Goal: Task Accomplishment & Management: Use online tool/utility

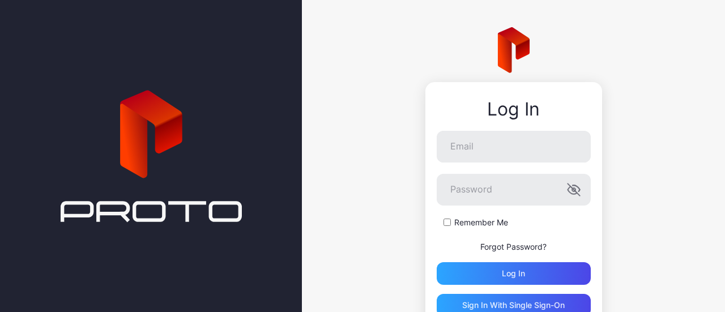
scroll to position [57, 0]
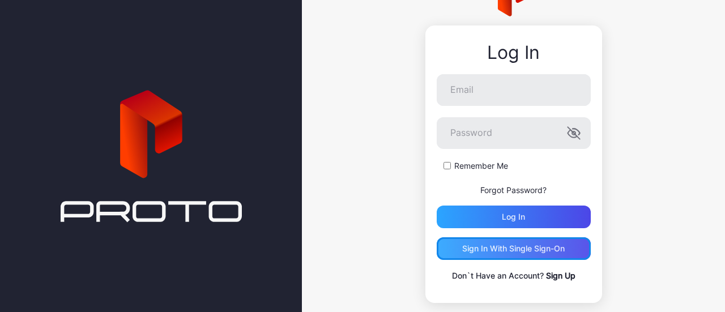
click at [516, 249] on div "Sign in With Single Sign-On" at bounding box center [514, 248] width 103 height 9
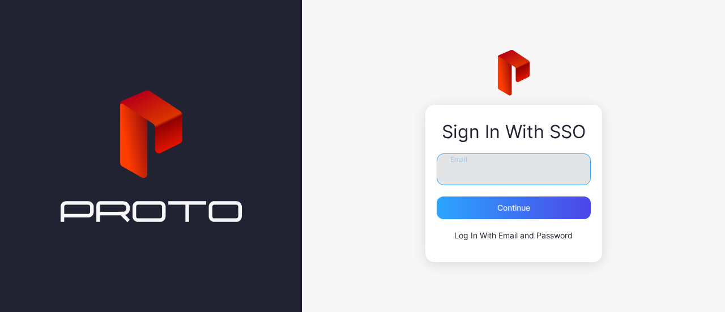
click at [477, 172] on input "Email" at bounding box center [514, 170] width 154 height 32
type input "**********"
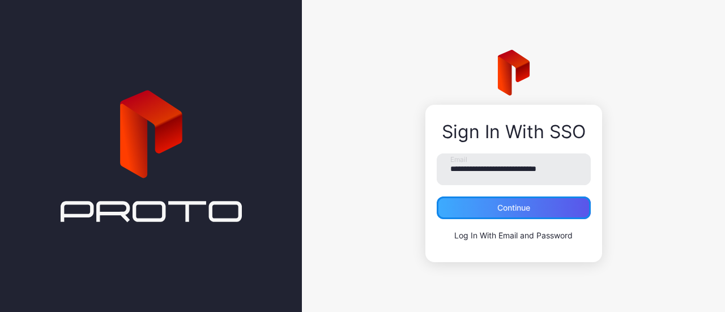
click at [512, 207] on div "Continue" at bounding box center [514, 207] width 33 height 9
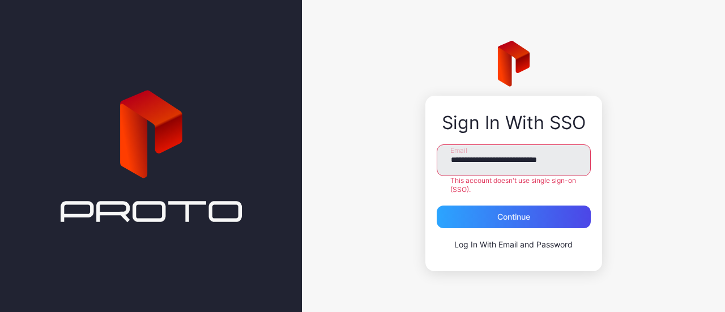
click at [504, 243] on link "Log In With Email and Password" at bounding box center [514, 245] width 118 height 10
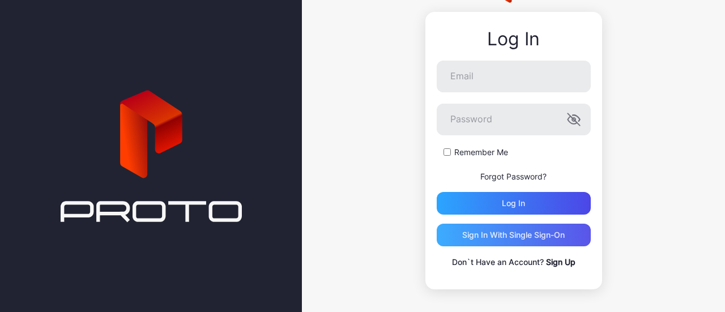
scroll to position [74, 0]
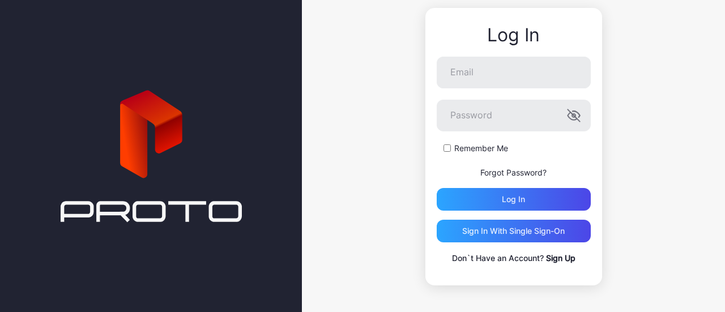
click at [553, 258] on link "Sign Up" at bounding box center [560, 258] width 29 height 10
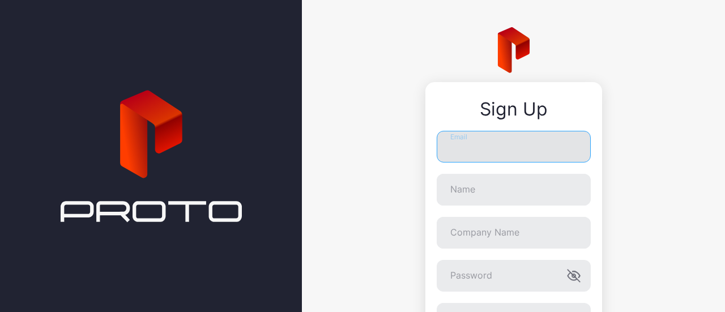
click at [490, 154] on input "Email" at bounding box center [514, 147] width 154 height 32
type input "**********"
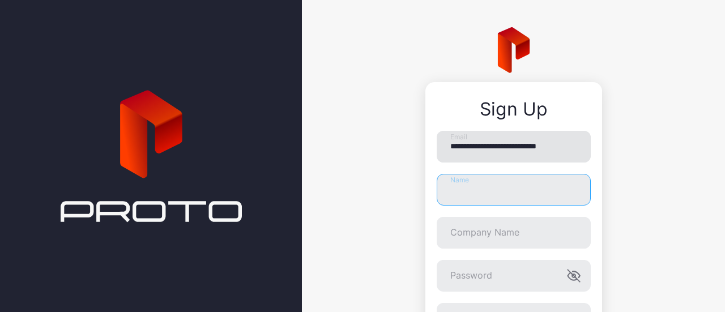
type input "**********"
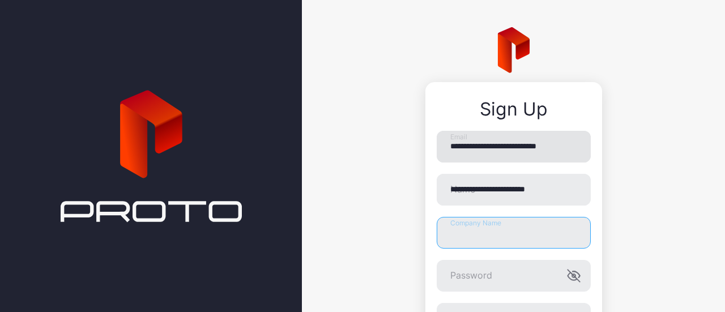
type input "**********"
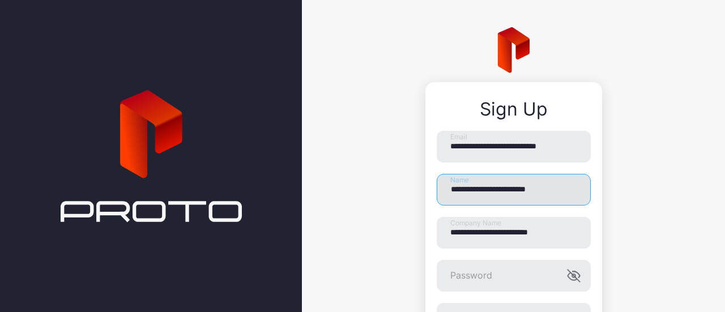
click at [555, 189] on input "**********" at bounding box center [514, 190] width 154 height 32
drag, startPoint x: 517, startPoint y: 190, endPoint x: 470, endPoint y: 188, distance: 47.1
click at [470, 188] on input "**********" at bounding box center [514, 190] width 154 height 32
type input "**********"
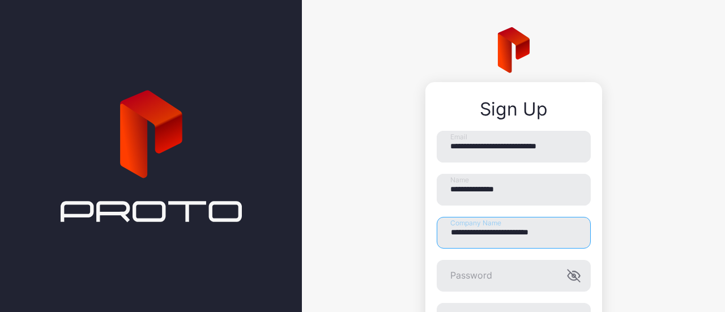
drag, startPoint x: 563, startPoint y: 236, endPoint x: 393, endPoint y: 227, distance: 170.3
click at [393, 227] on div "**********" at bounding box center [513, 236] width 423 height 473
type input "**********"
click at [568, 275] on icon "button" at bounding box center [574, 276] width 12 height 12
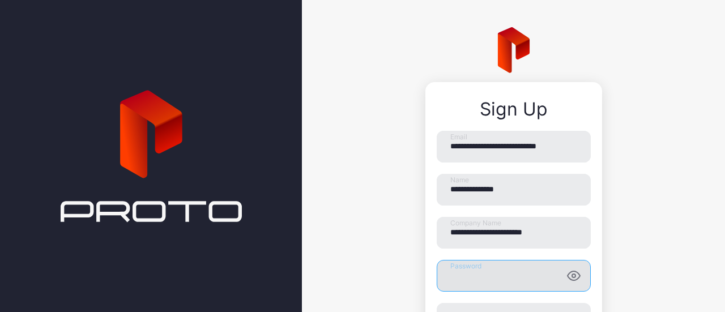
scroll to position [113, 0]
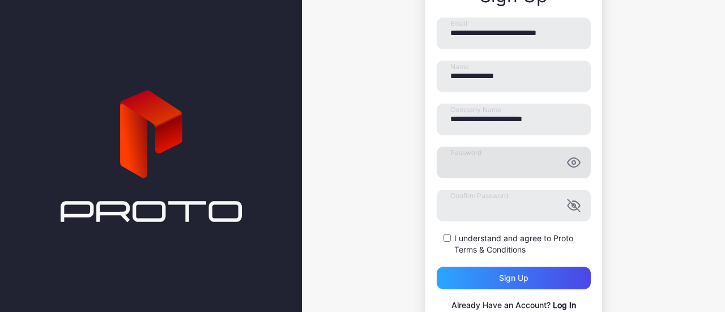
click at [441, 237] on div "I understand and agree to Proto Terms & Conditions" at bounding box center [514, 244] width 154 height 23
click at [486, 281] on div "Sign up" at bounding box center [514, 278] width 154 height 23
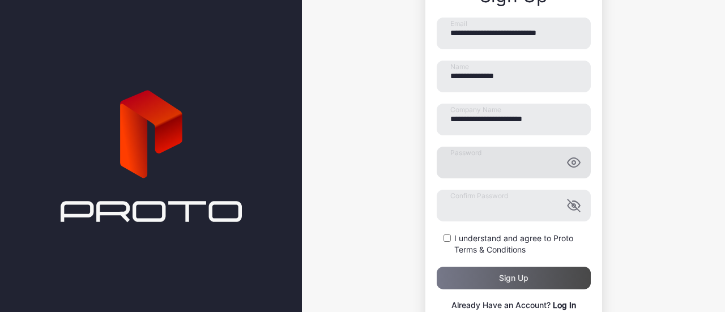
scroll to position [0, 0]
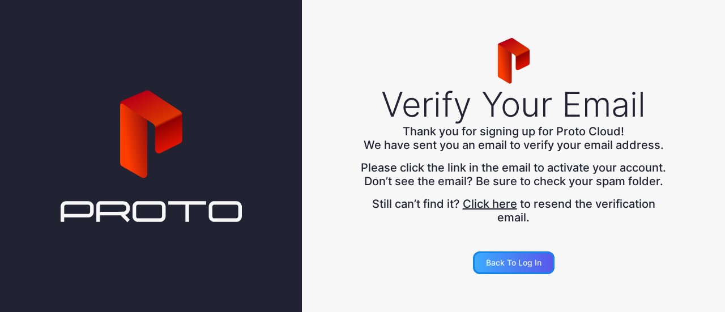
click at [503, 262] on div "Back to Log in" at bounding box center [514, 263] width 82 height 23
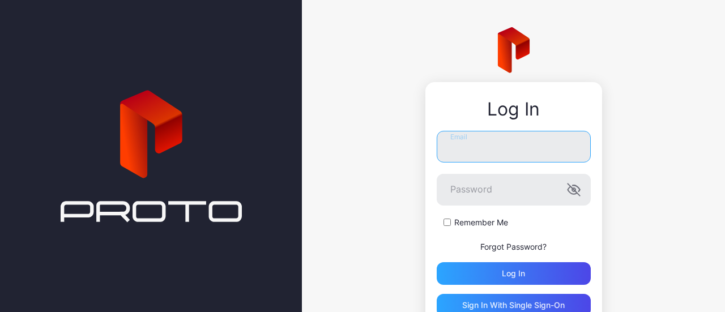
type input "**********"
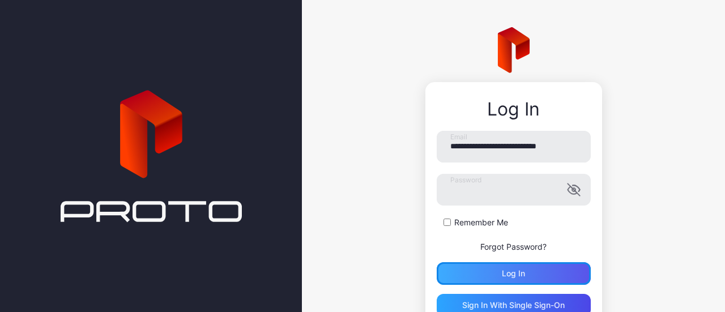
click at [502, 276] on div "Log in" at bounding box center [513, 273] width 23 height 9
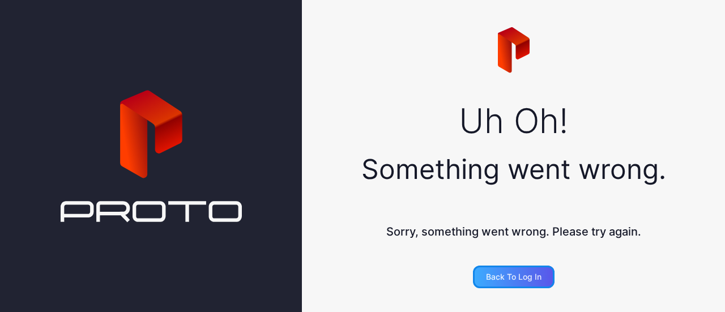
click at [500, 270] on div "Back to Log In" at bounding box center [514, 277] width 82 height 23
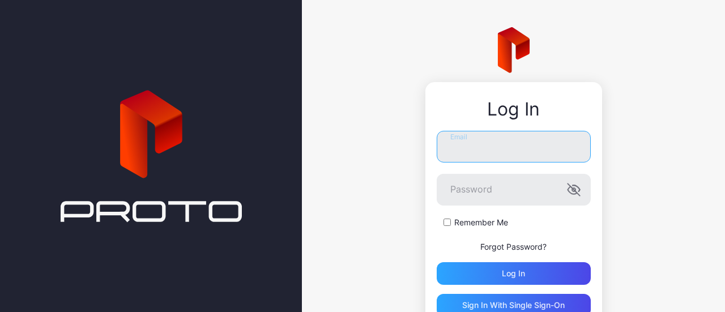
type input "**********"
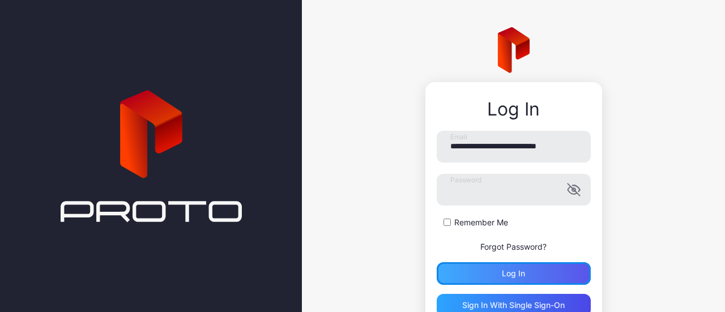
click at [504, 273] on div "Log in" at bounding box center [513, 273] width 23 height 9
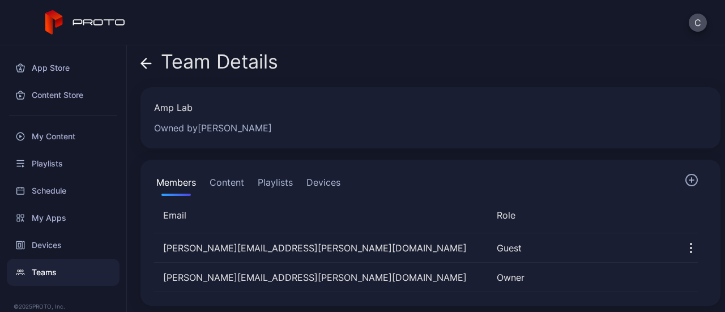
scroll to position [6, 0]
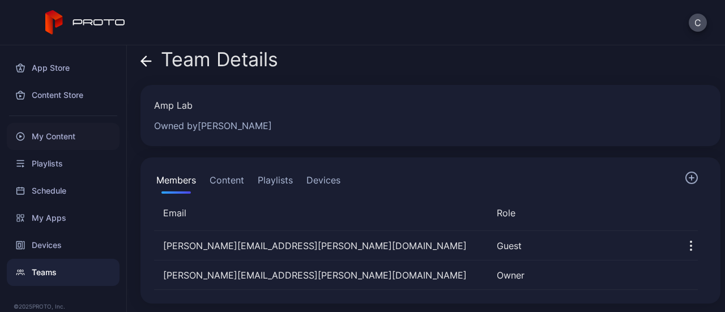
click at [57, 137] on div "My Content" at bounding box center [63, 136] width 113 height 27
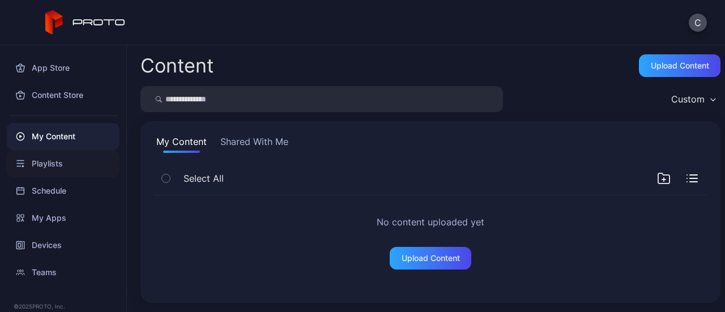
click at [46, 159] on div "Playlists" at bounding box center [63, 163] width 113 height 27
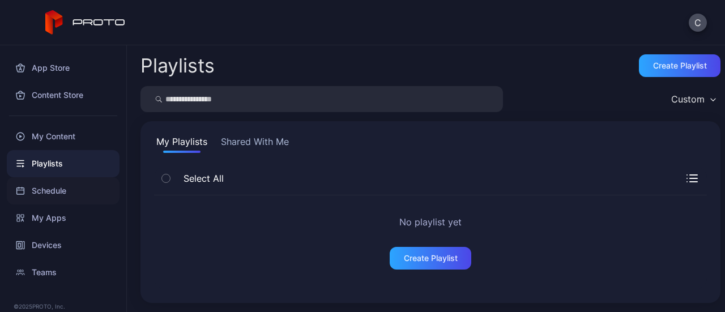
click at [45, 192] on div "Schedule" at bounding box center [63, 190] width 113 height 27
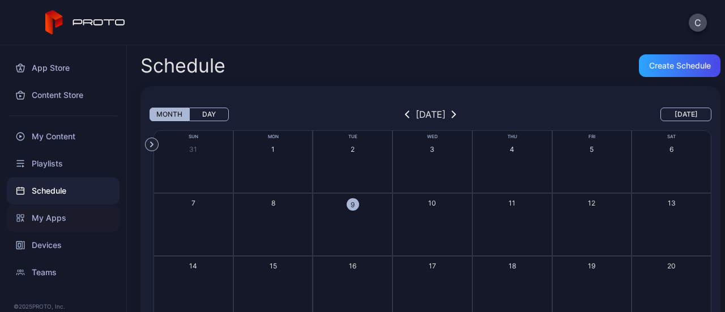
click at [48, 222] on div "My Apps" at bounding box center [63, 218] width 113 height 27
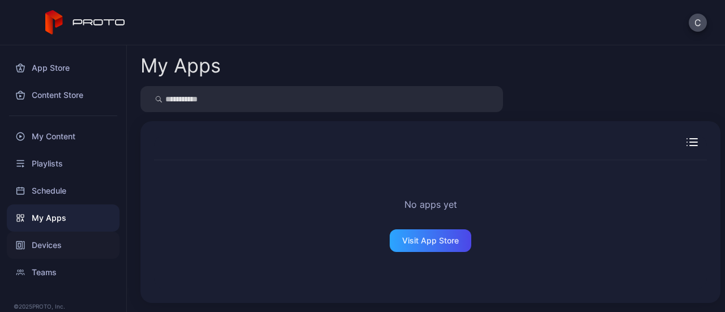
click at [29, 245] on div "Devices" at bounding box center [63, 245] width 113 height 27
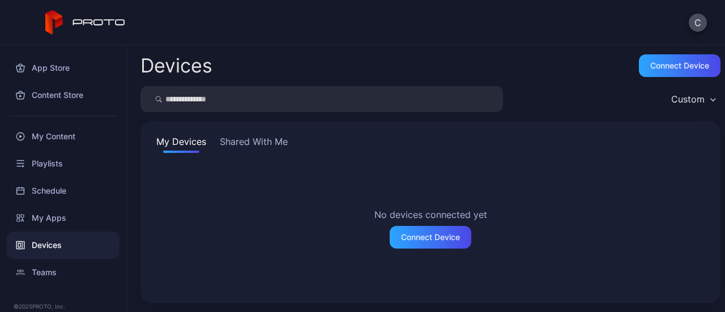
click at [250, 140] on button "Shared With Me" at bounding box center [254, 144] width 73 height 18
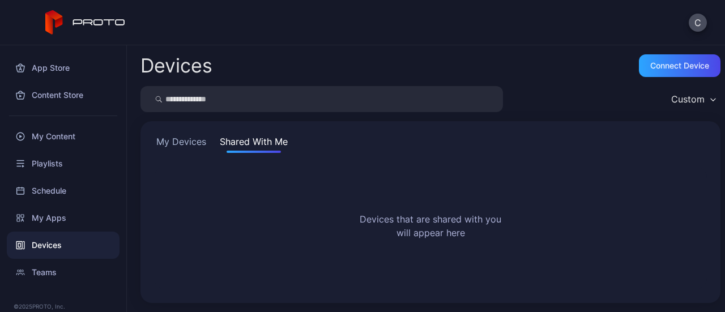
click at [166, 141] on button "My Devices" at bounding box center [181, 144] width 54 height 18
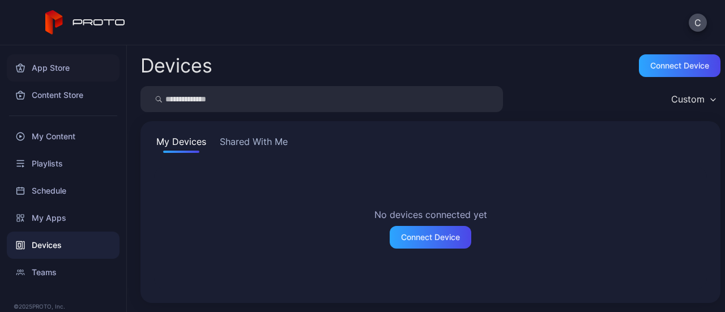
click at [49, 71] on div "App Store" at bounding box center [63, 67] width 113 height 27
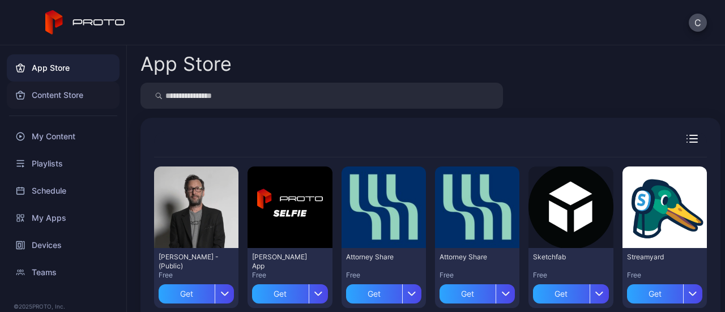
click at [59, 96] on div "Content Store" at bounding box center [63, 95] width 113 height 27
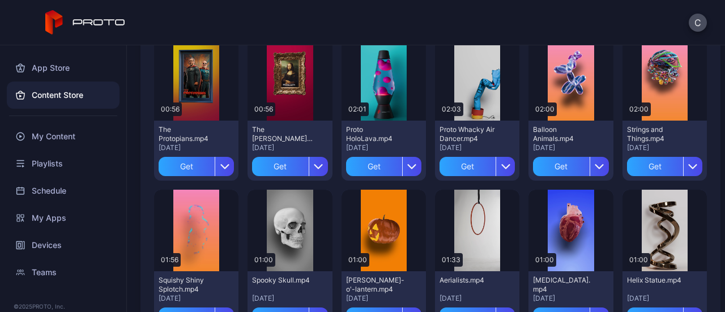
scroll to position [113, 0]
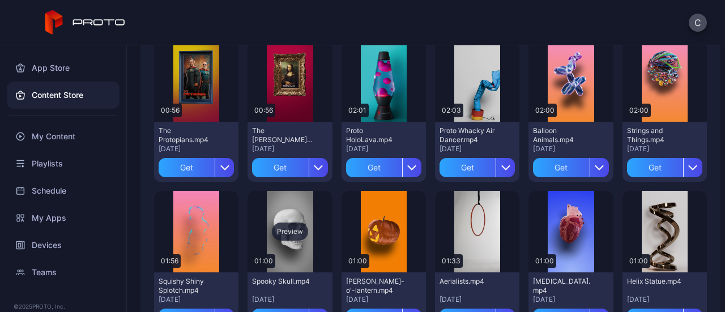
click at [285, 228] on div "Preview" at bounding box center [290, 232] width 36 height 18
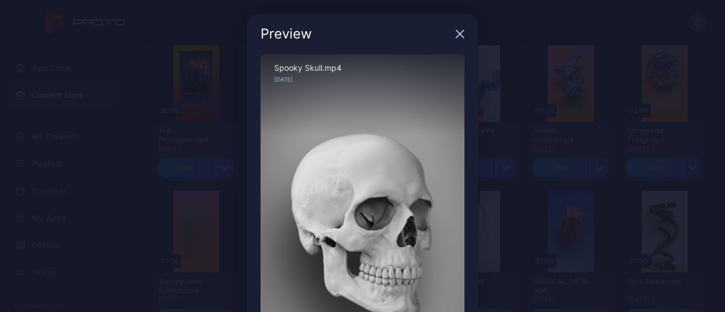
click at [456, 35] on icon "button" at bounding box center [460, 33] width 9 height 9
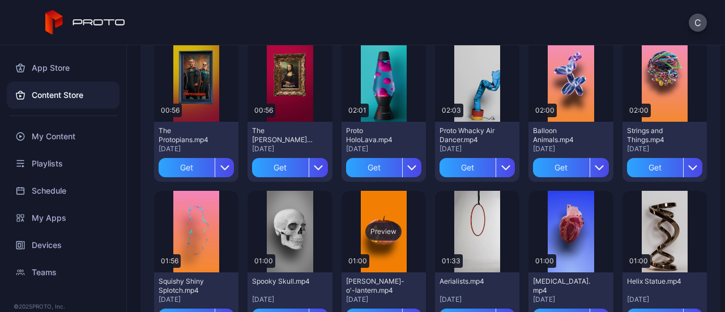
click at [392, 231] on div "Preview" at bounding box center [384, 232] width 36 height 18
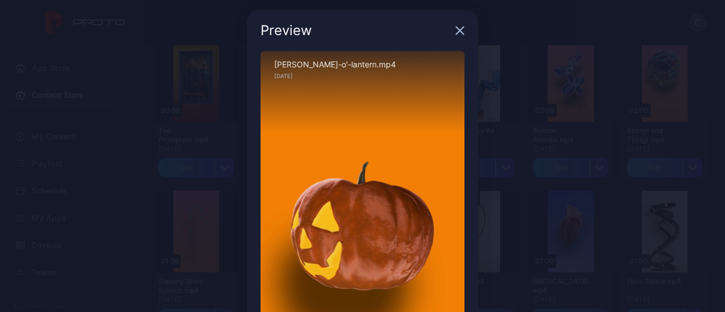
scroll to position [0, 0]
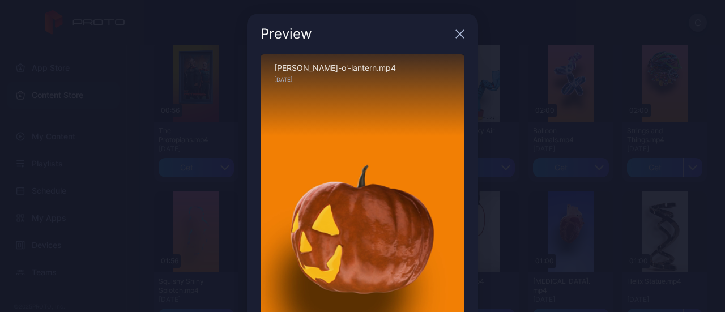
click at [457, 35] on icon "button" at bounding box center [460, 34] width 7 height 7
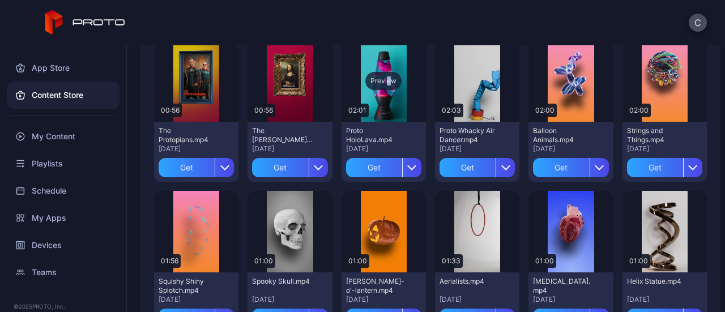
click at [383, 87] on div "Preview" at bounding box center [384, 81] width 36 height 18
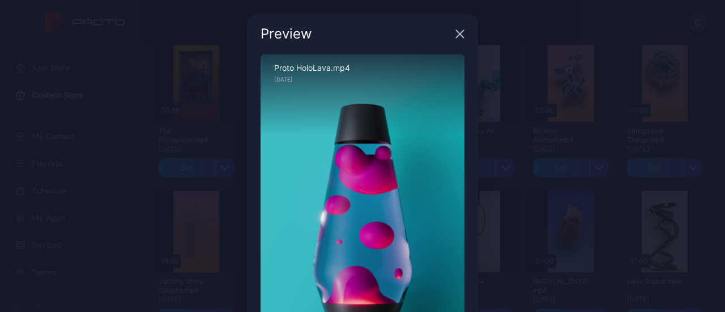
click at [457, 33] on icon "button" at bounding box center [460, 34] width 7 height 7
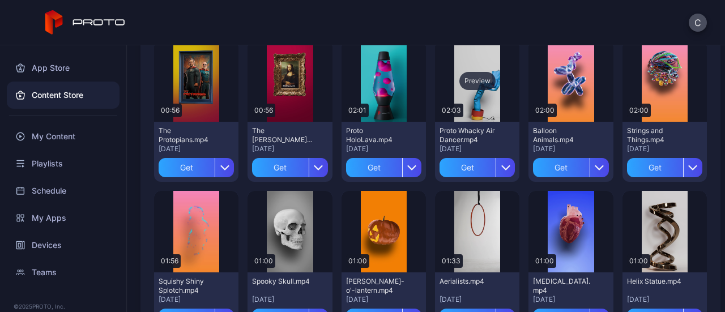
click at [469, 96] on div "Preview" at bounding box center [477, 81] width 84 height 82
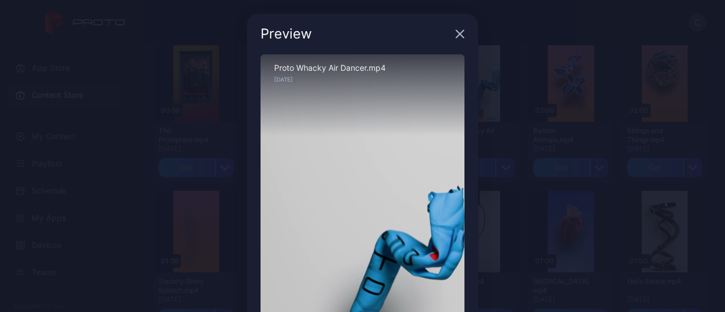
click at [457, 31] on icon "button" at bounding box center [460, 33] width 9 height 9
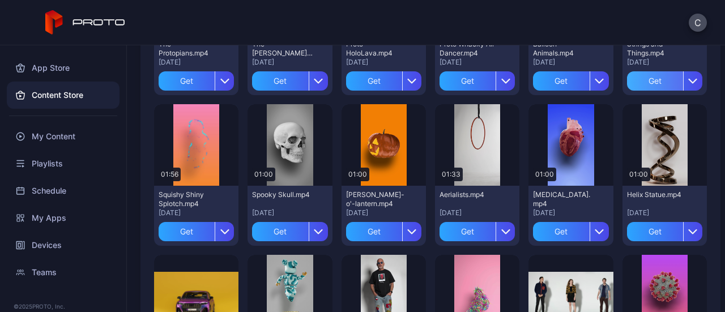
scroll to position [227, 0]
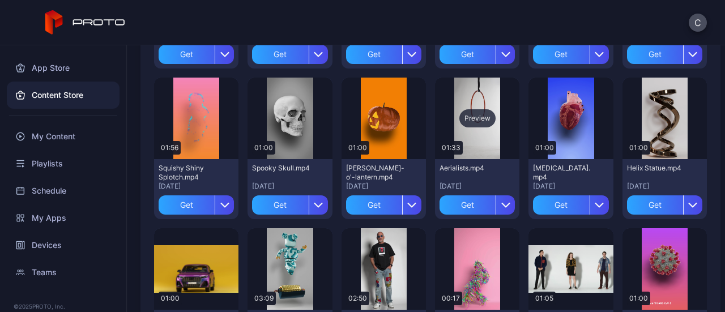
click at [473, 125] on div "Preview" at bounding box center [478, 118] width 36 height 18
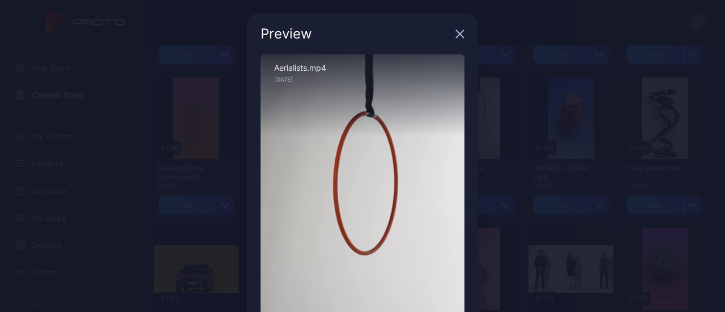
click at [456, 35] on icon "button" at bounding box center [460, 33] width 9 height 9
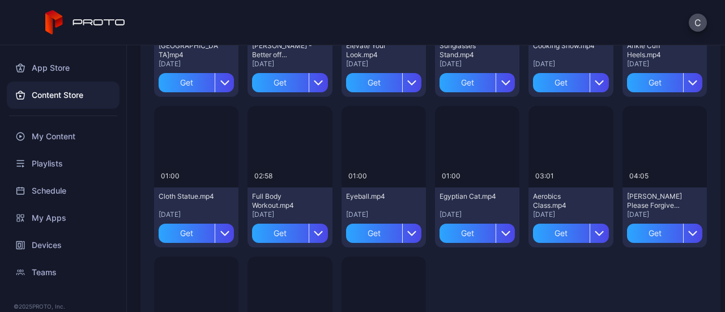
scroll to position [1984, 0]
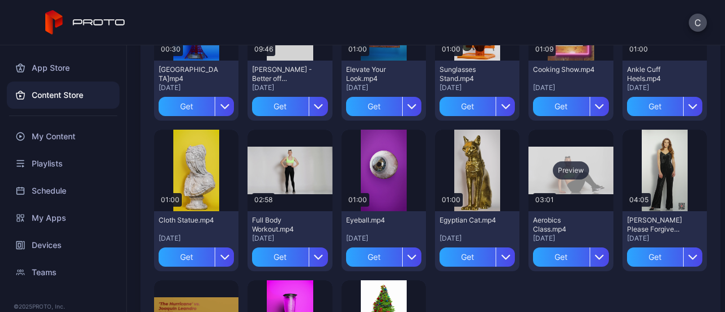
click at [559, 179] on div "Preview" at bounding box center [571, 171] width 36 height 18
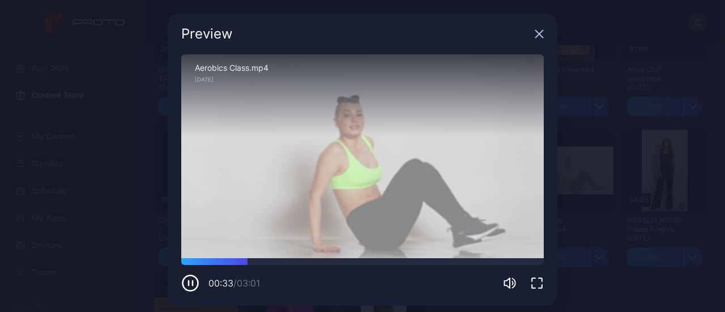
click at [535, 33] on icon "button" at bounding box center [539, 33] width 9 height 9
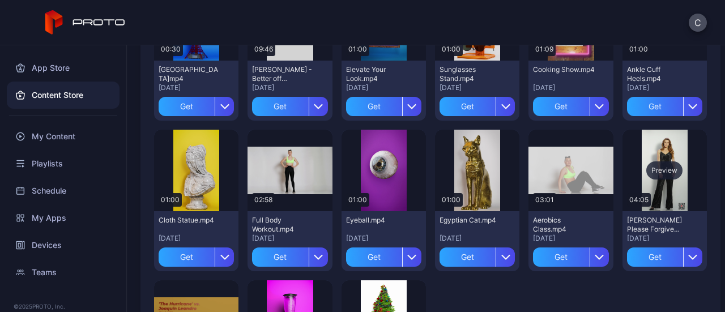
scroll to position [2125, 0]
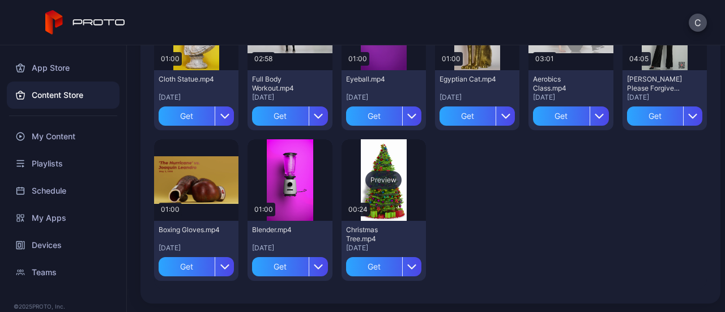
click at [380, 206] on div "Preview" at bounding box center [384, 180] width 84 height 82
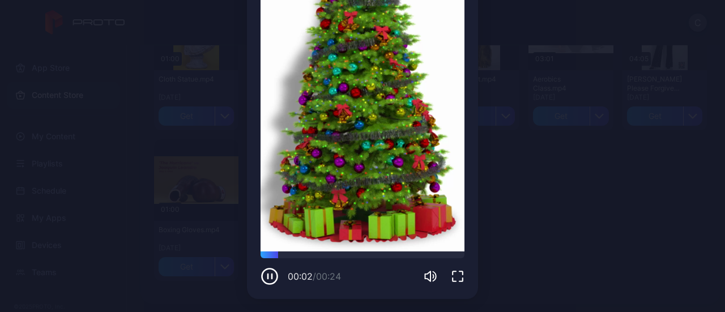
scroll to position [0, 0]
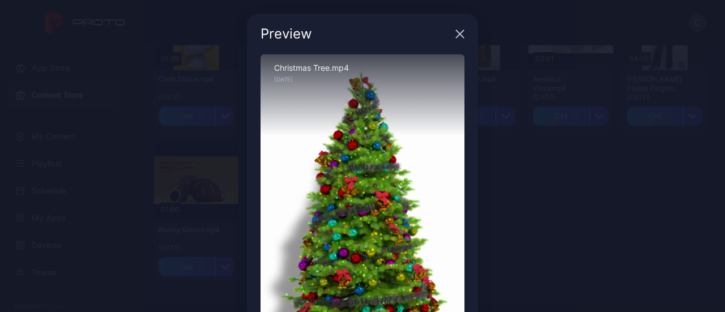
click at [460, 34] on div "Preview" at bounding box center [362, 34] width 231 height 41
click at [457, 33] on div "Preview" at bounding box center [362, 34] width 231 height 41
click at [456, 33] on icon "button" at bounding box center [460, 33] width 9 height 9
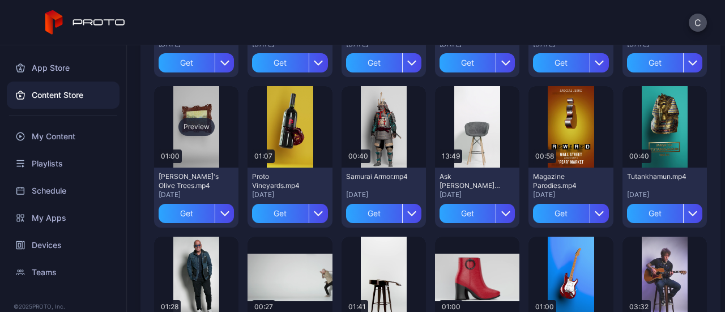
scroll to position [651, 0]
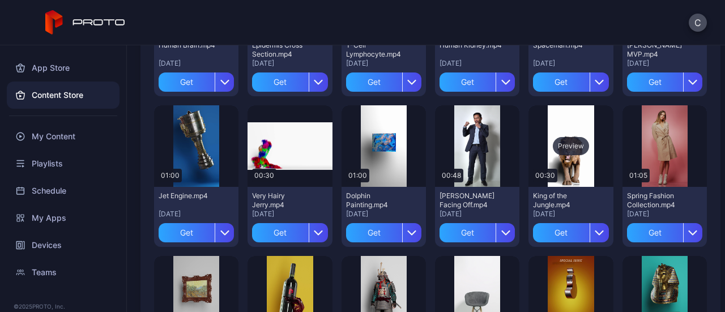
click at [562, 126] on div "Preview" at bounding box center [571, 146] width 84 height 82
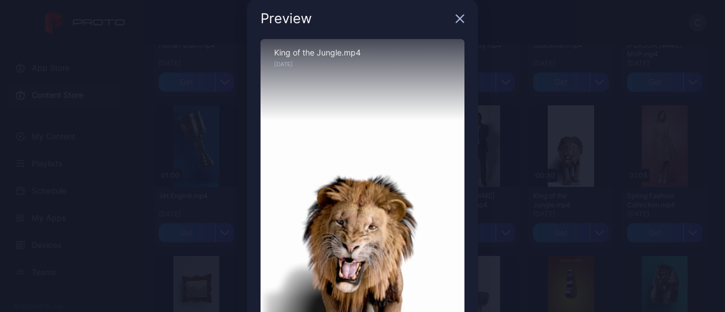
scroll to position [0, 0]
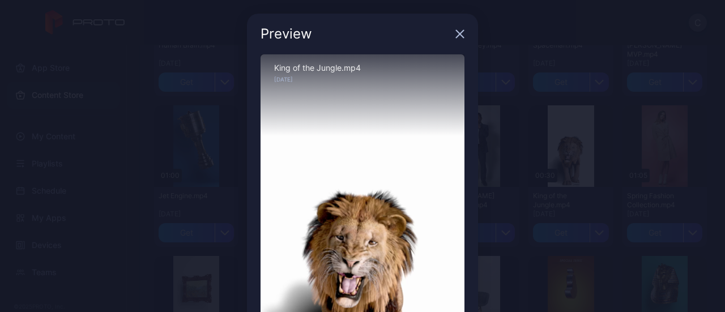
click at [457, 33] on g "button" at bounding box center [460, 34] width 7 height 7
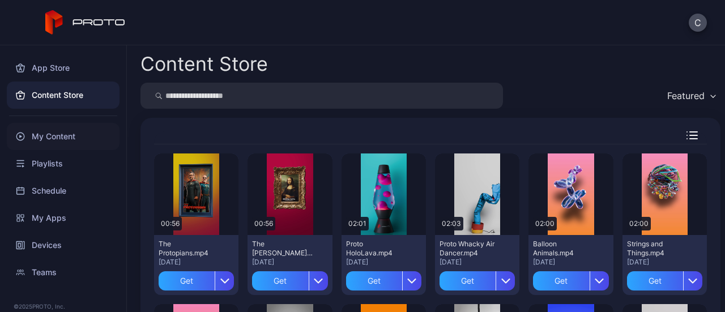
click at [58, 134] on div "My Content" at bounding box center [63, 136] width 113 height 27
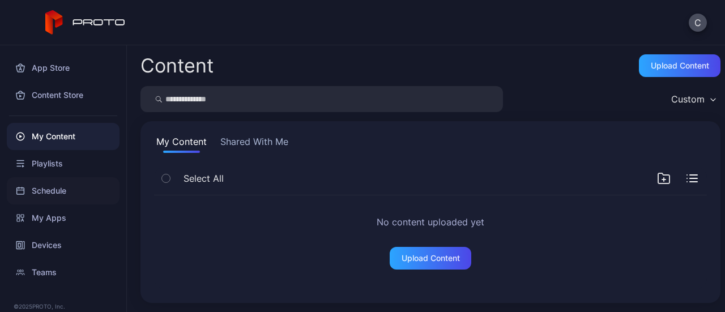
click at [39, 194] on div "Schedule" at bounding box center [63, 190] width 113 height 27
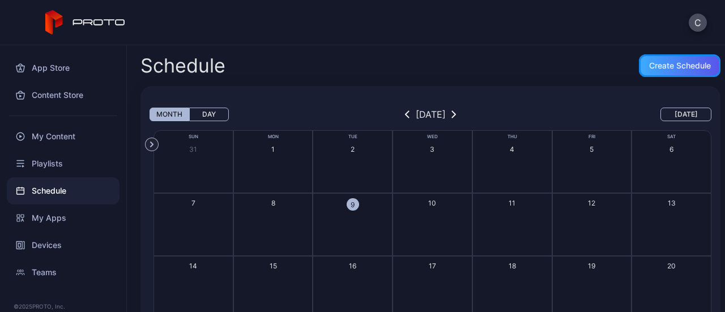
click at [662, 72] on div "Create Schedule" at bounding box center [680, 65] width 82 height 23
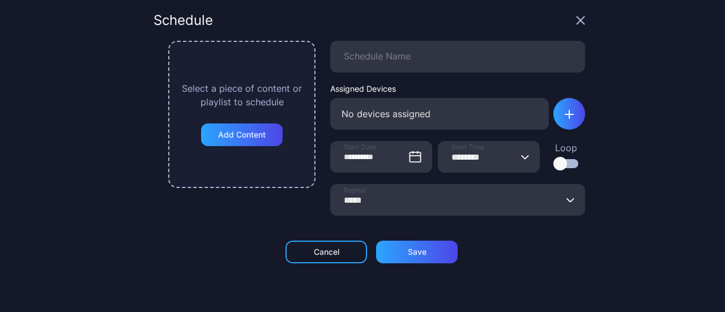
click at [578, 20] on icon "button" at bounding box center [581, 20] width 7 height 7
